Goal: Information Seeking & Learning: Learn about a topic

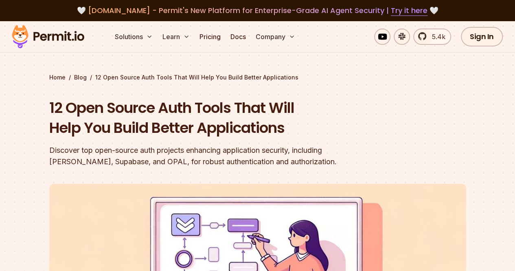
click at [65, 36] on img at bounding box center [48, 37] width 80 height 28
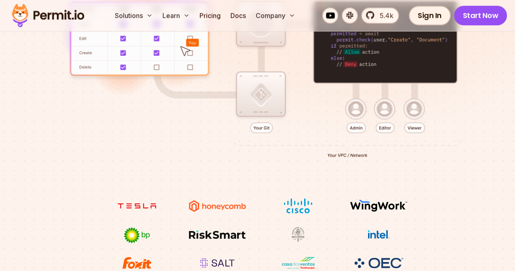
scroll to position [285, 0]
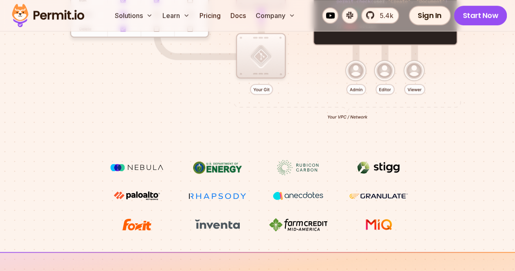
click at [106, 160] on img at bounding box center [136, 167] width 61 height 15
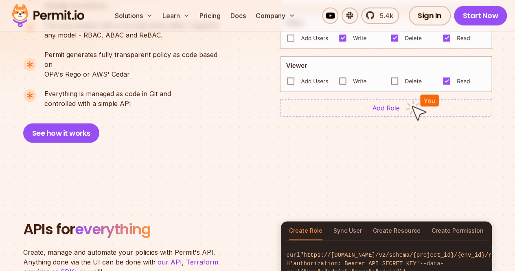
scroll to position [611, 0]
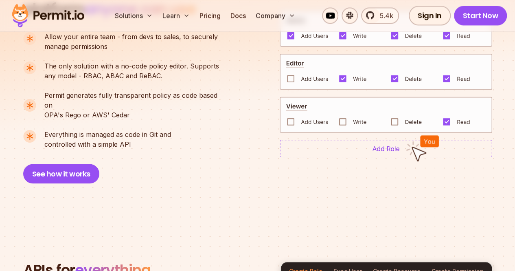
click at [333, 262] on div "Create Role Sync User Create Resource Create Permission" at bounding box center [386, 271] width 211 height 19
click at [334, 262] on button "Sync User" at bounding box center [348, 271] width 29 height 19
click at [374, 262] on button "Create Resource" at bounding box center [397, 271] width 48 height 19
click at [438, 262] on button "Create Permission" at bounding box center [458, 271] width 52 height 19
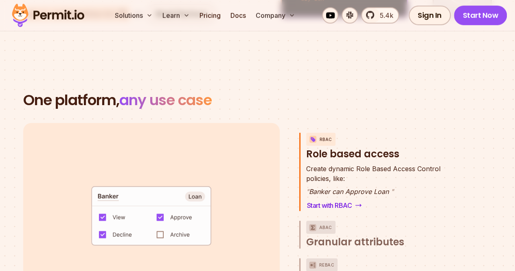
scroll to position [1141, 0]
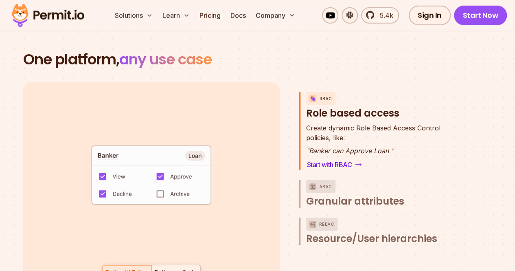
click at [193, 268] on div "Policy as Code" at bounding box center [176, 272] width 42 height 8
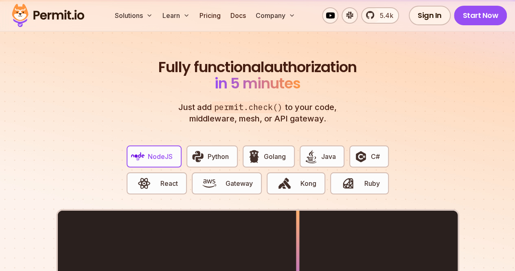
scroll to position [1507, 0]
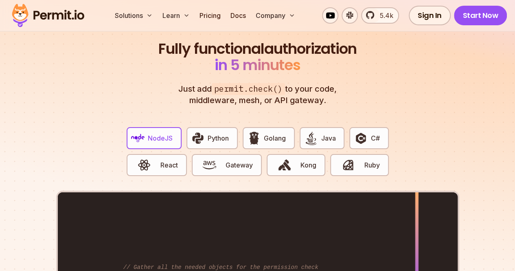
drag, startPoint x: 301, startPoint y: 156, endPoint x: 417, endPoint y: 214, distance: 129.0
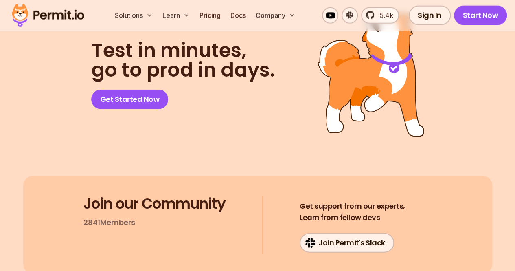
scroll to position [4093, 0]
